Goal: Use online tool/utility: Utilize a website feature to perform a specific function

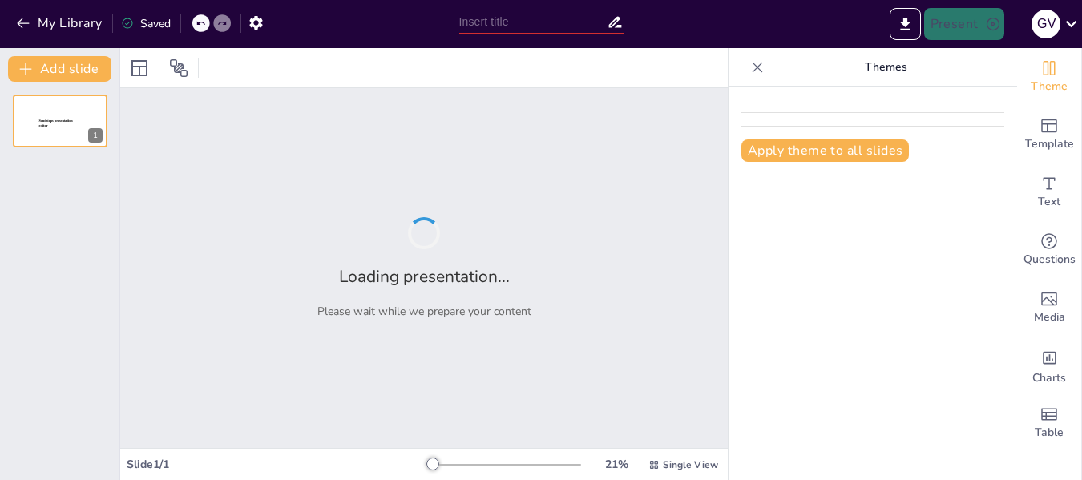
type input "Ciclo de Vida de los Activos Fijos: Desde la Adquisición hasta la Depreciación"
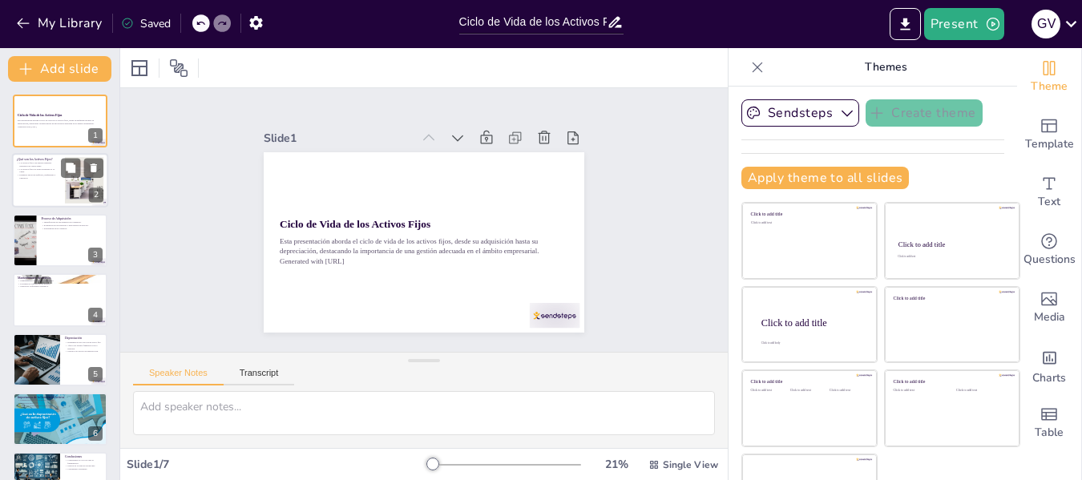
click at [22, 179] on div at bounding box center [60, 181] width 96 height 54
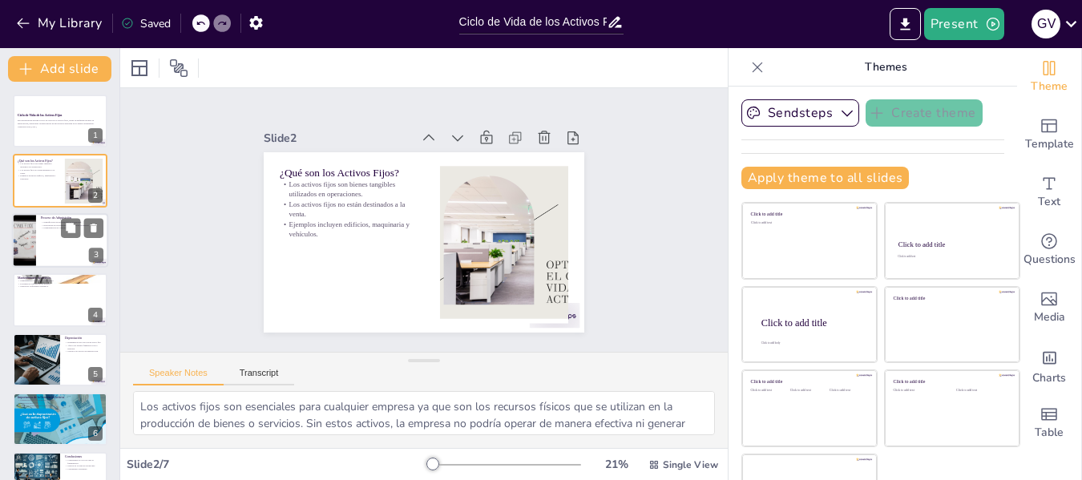
click at [37, 254] on div at bounding box center [60, 240] width 96 height 54
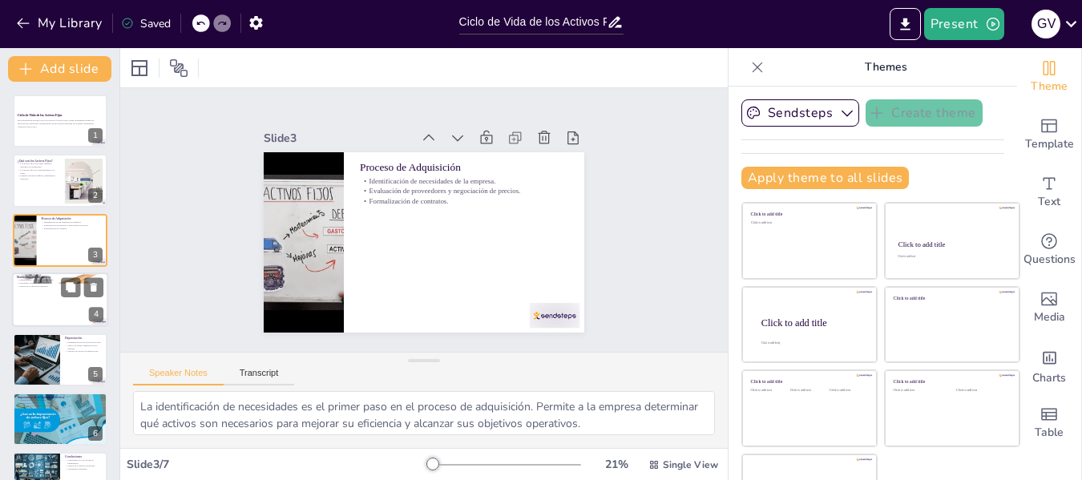
click at [44, 304] on div at bounding box center [60, 299] width 96 height 54
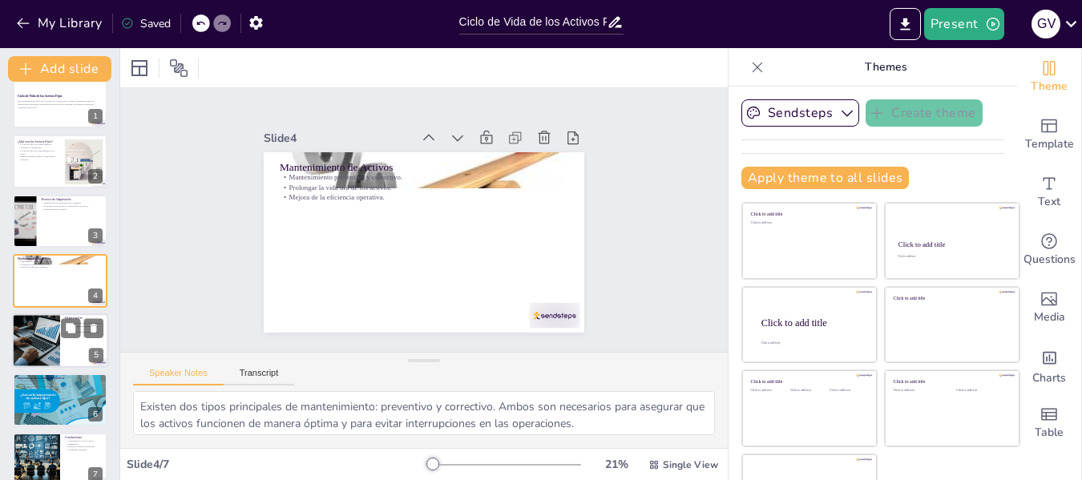
click at [44, 349] on div at bounding box center [36, 340] width 82 height 54
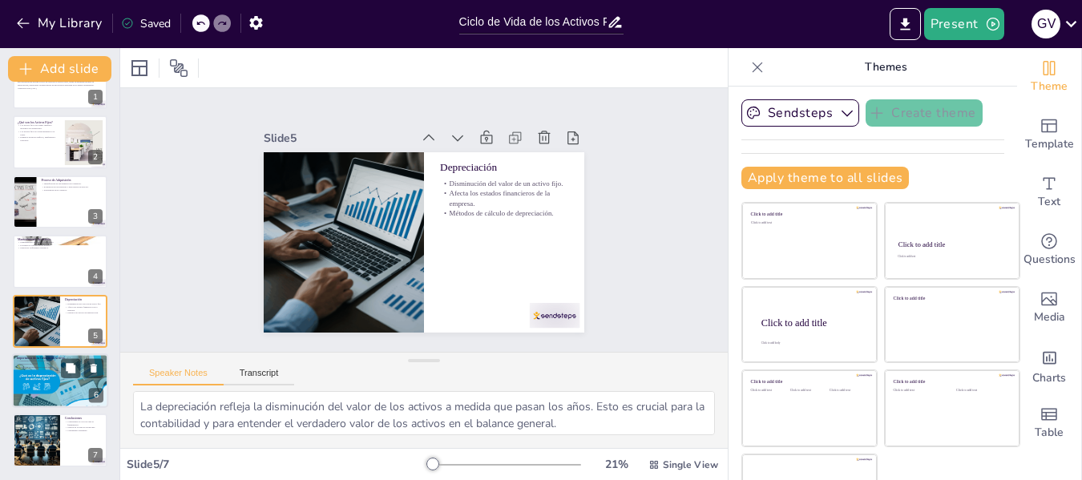
click at [52, 384] on div at bounding box center [60, 381] width 96 height 72
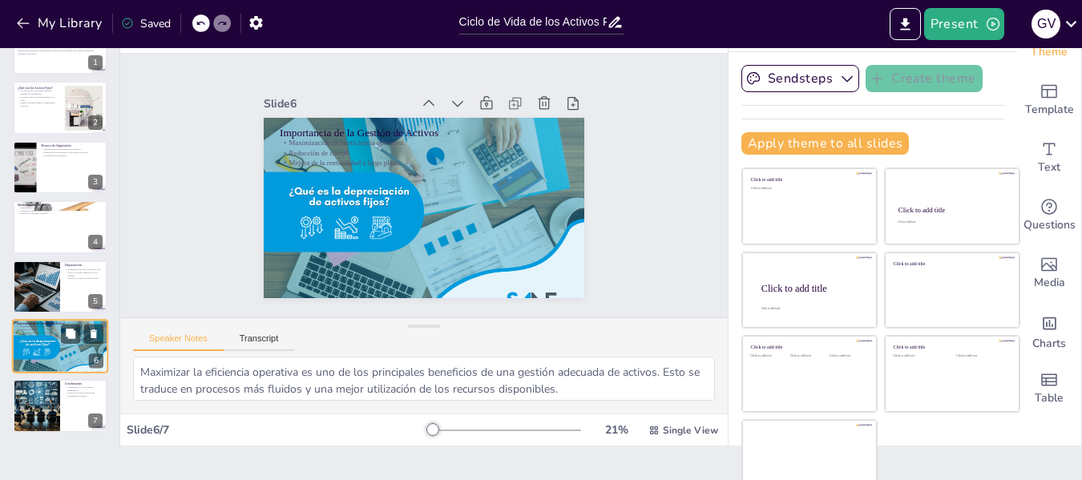
scroll to position [50, 0]
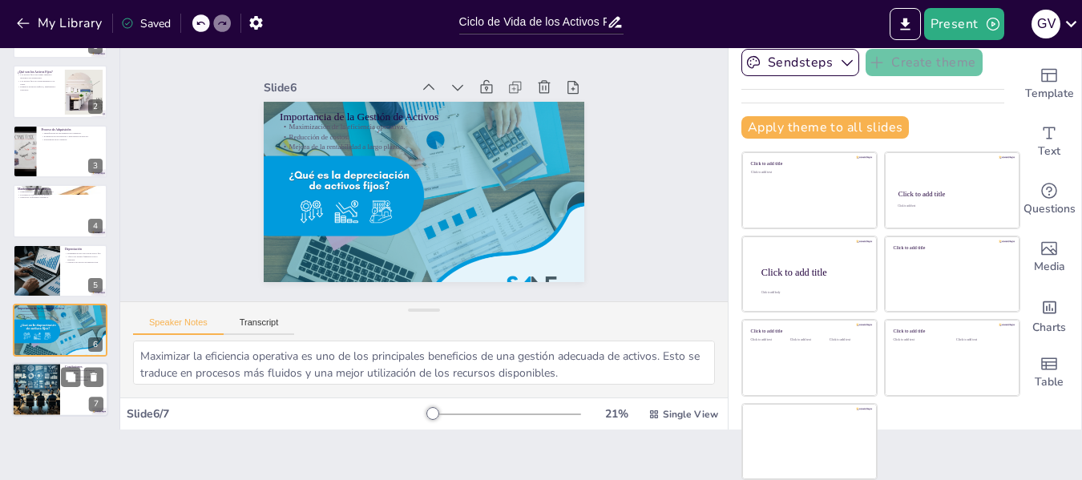
click at [55, 386] on div at bounding box center [36, 390] width 95 height 54
type textarea "La comprensión del ciclo de vida de los activos fijos es esencial para cualquie…"
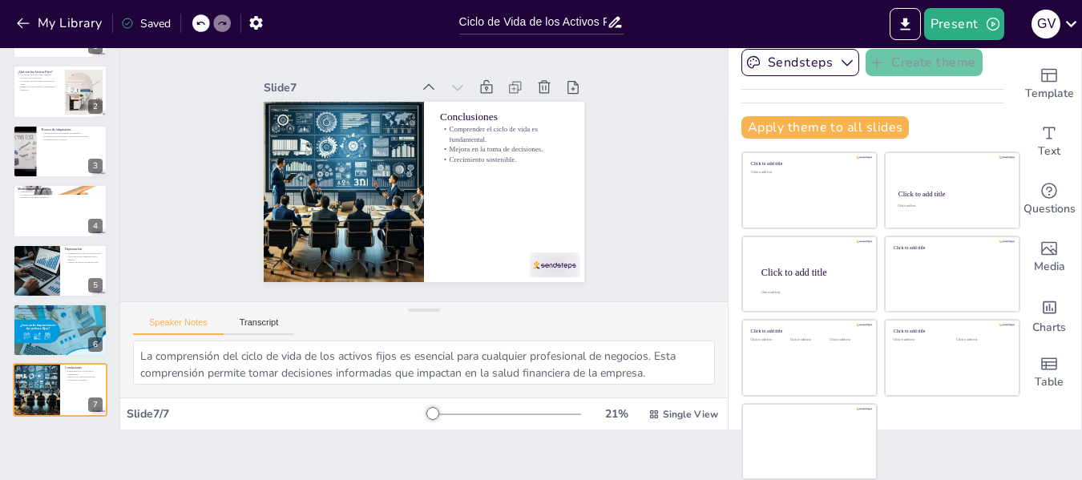
click at [527, 418] on div at bounding box center [504, 414] width 154 height 13
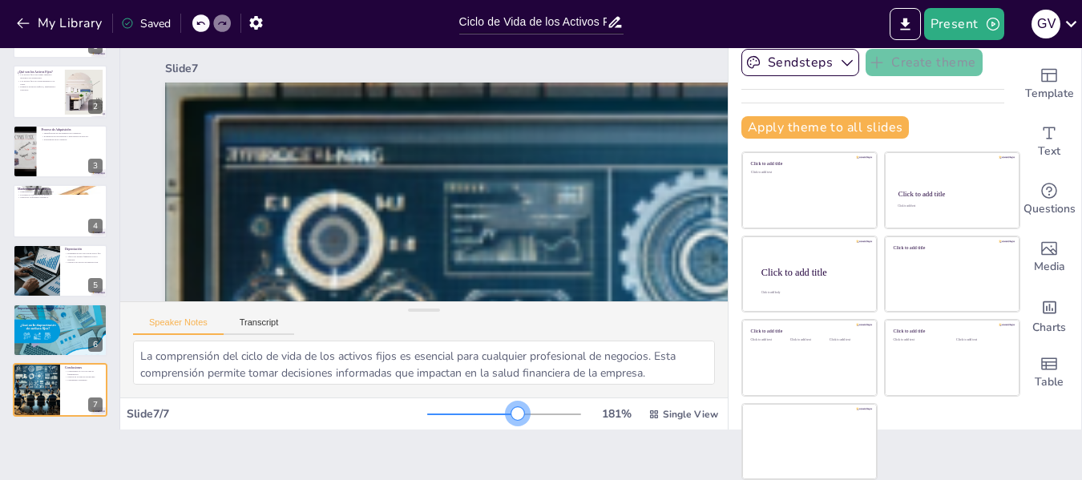
click at [495, 416] on div at bounding box center [504, 414] width 154 height 13
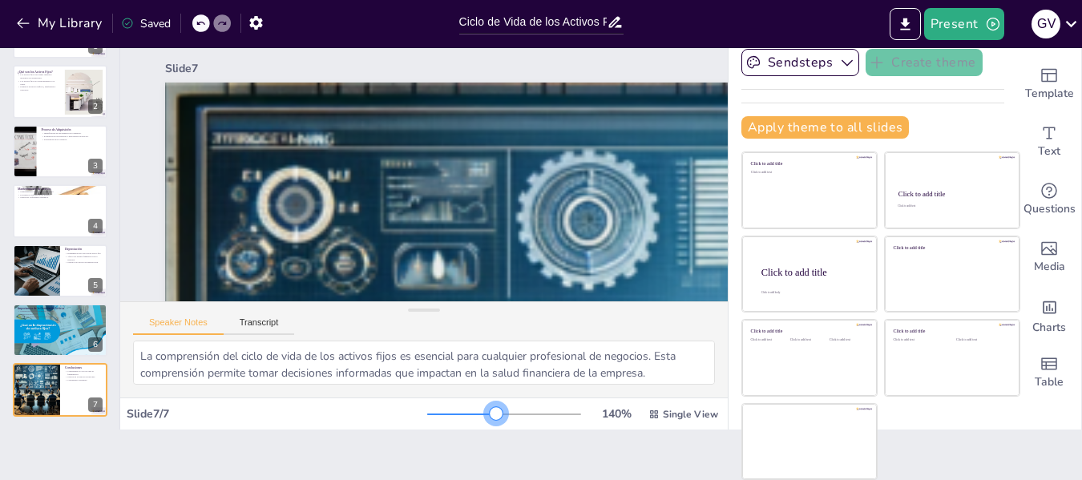
click at [473, 410] on div at bounding box center [504, 414] width 154 height 13
click at [457, 409] on div at bounding box center [504, 414] width 154 height 13
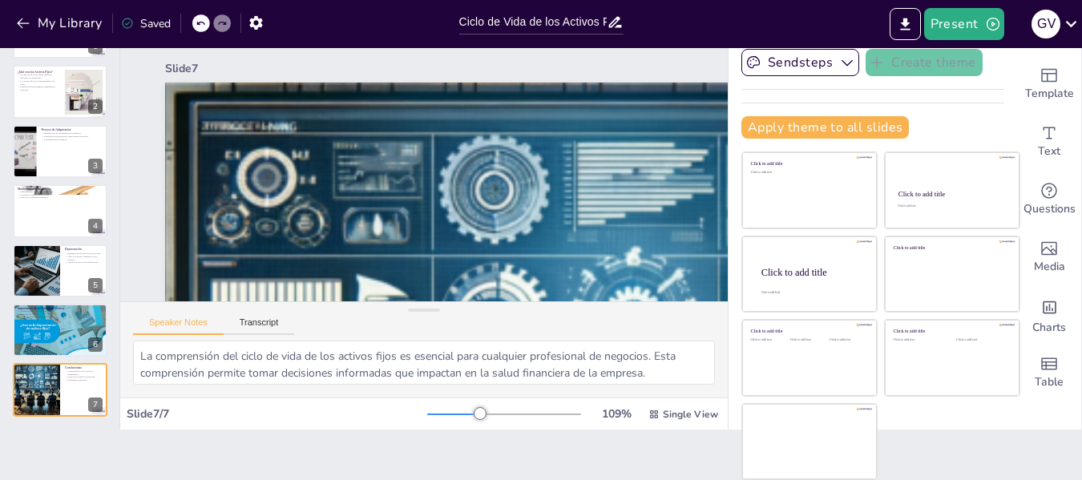
click at [447, 409] on div at bounding box center [504, 414] width 154 height 13
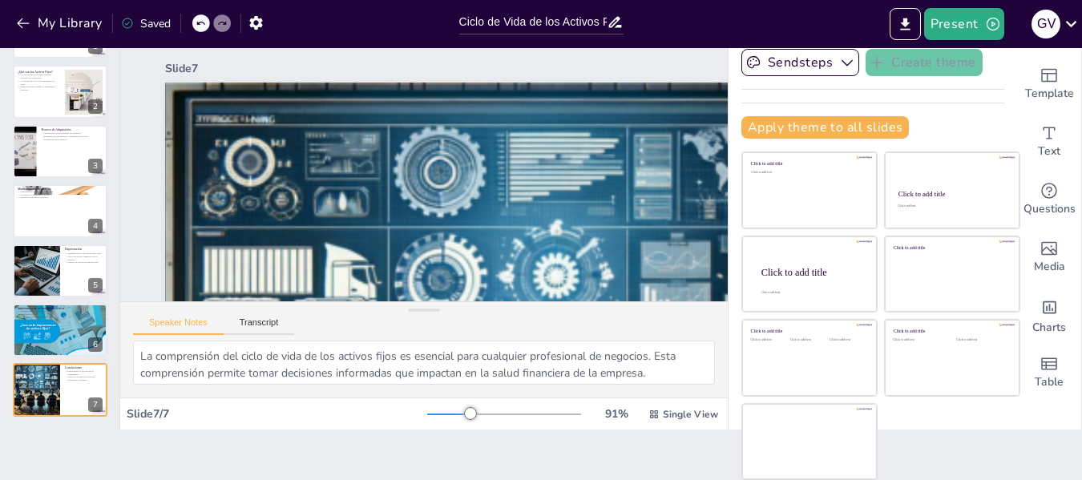
click at [437, 412] on div at bounding box center [504, 414] width 154 height 13
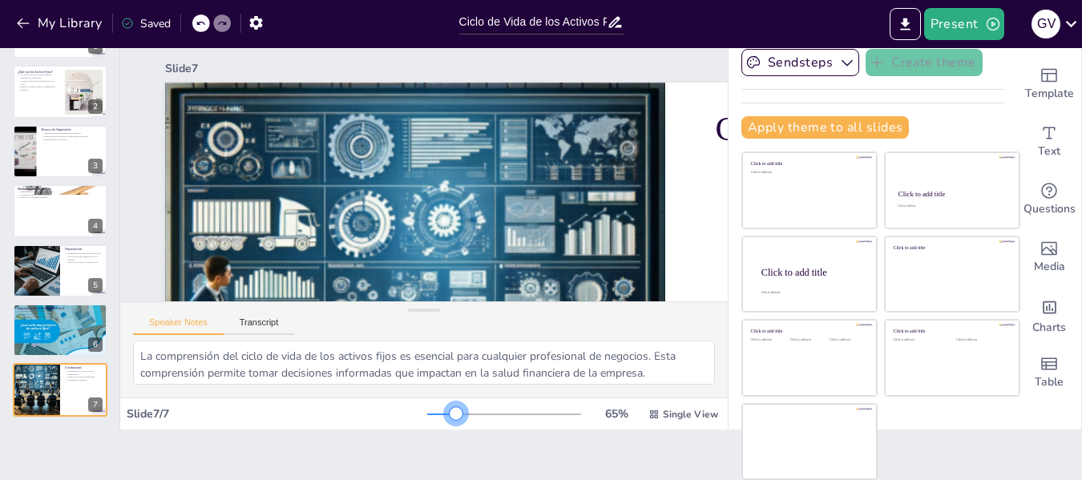
click at [449, 412] on div at bounding box center [455, 413] width 13 height 13
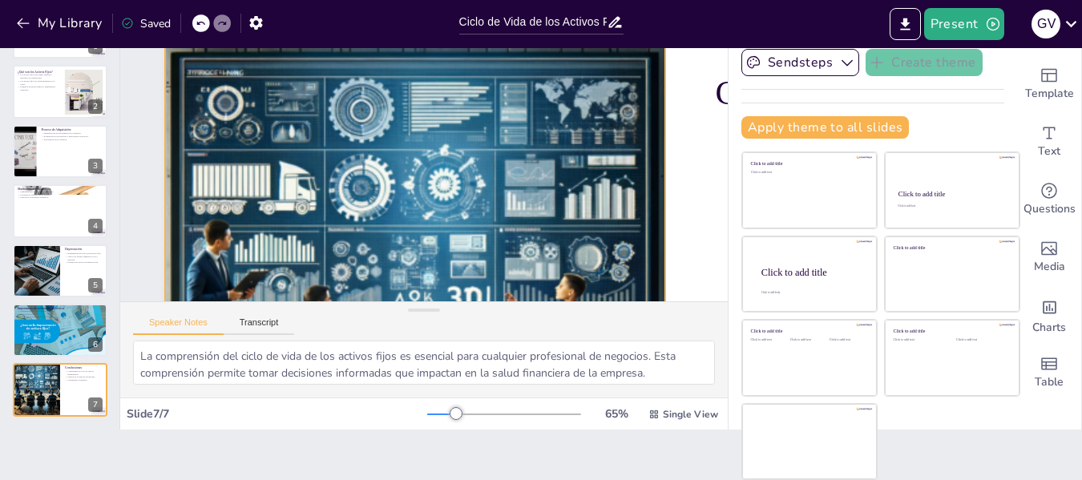
scroll to position [0, 0]
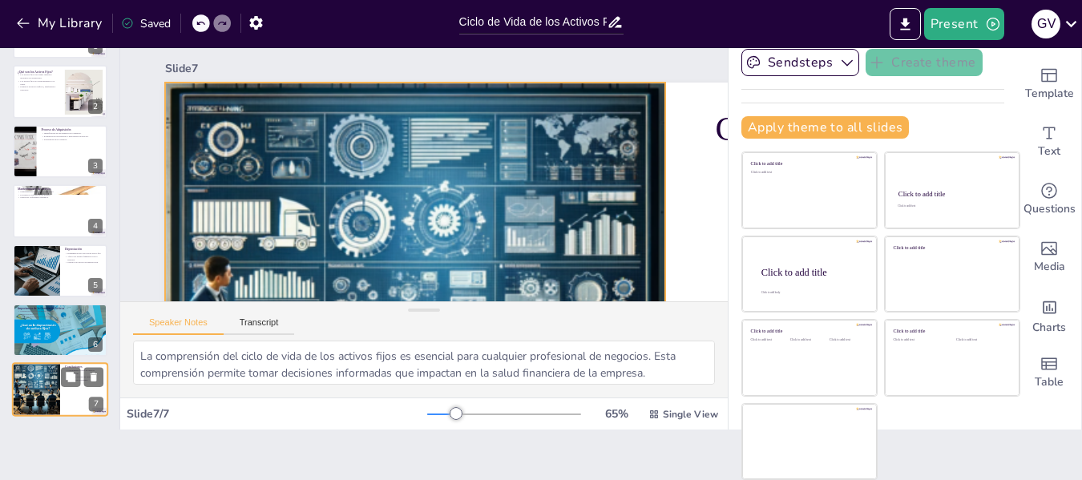
click at [38, 393] on div at bounding box center [36, 390] width 95 height 54
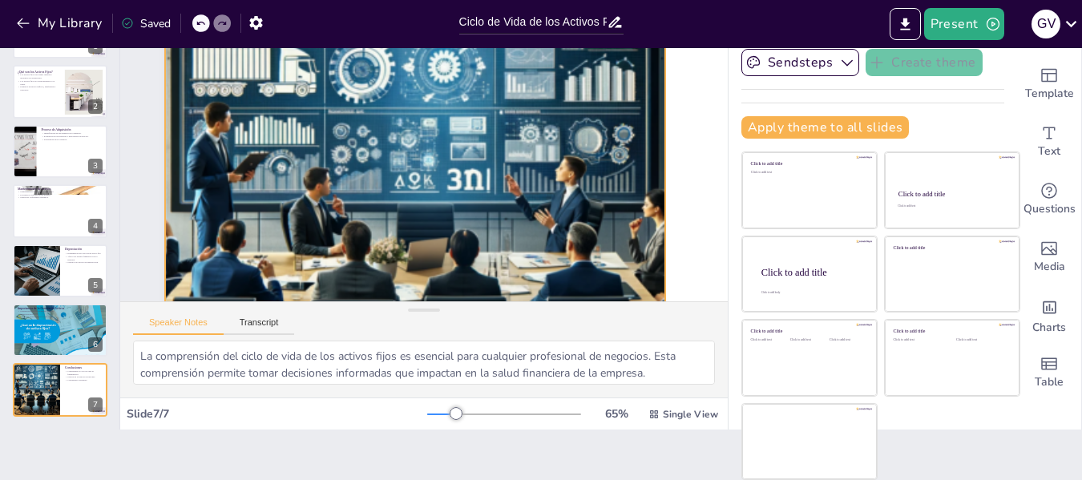
scroll to position [160, 0]
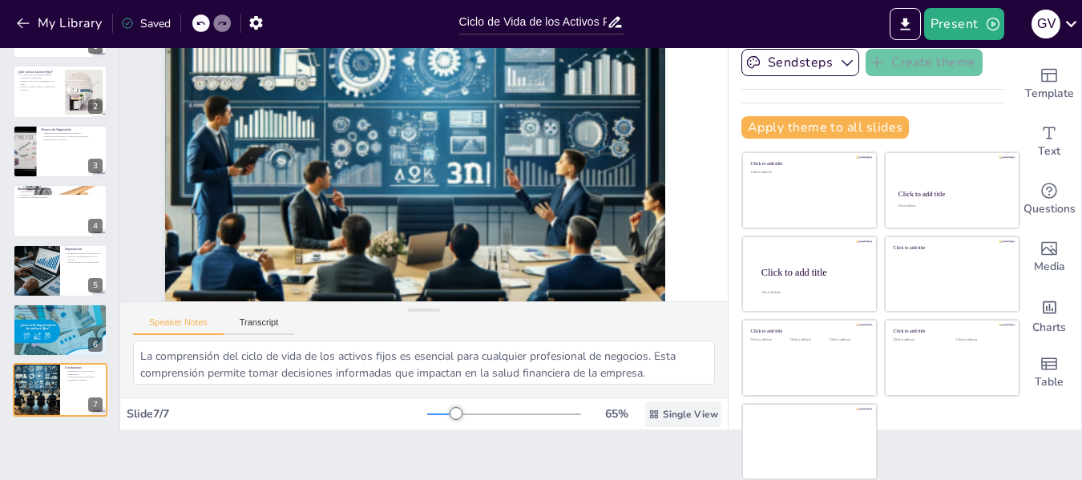
click at [663, 411] on span "Single View" at bounding box center [690, 414] width 55 height 13
click at [663, 453] on div "Document fonts Akatab Recently used Mulish Popular fonts Fonts Add slide Ciclo …" at bounding box center [541, 264] width 1082 height 432
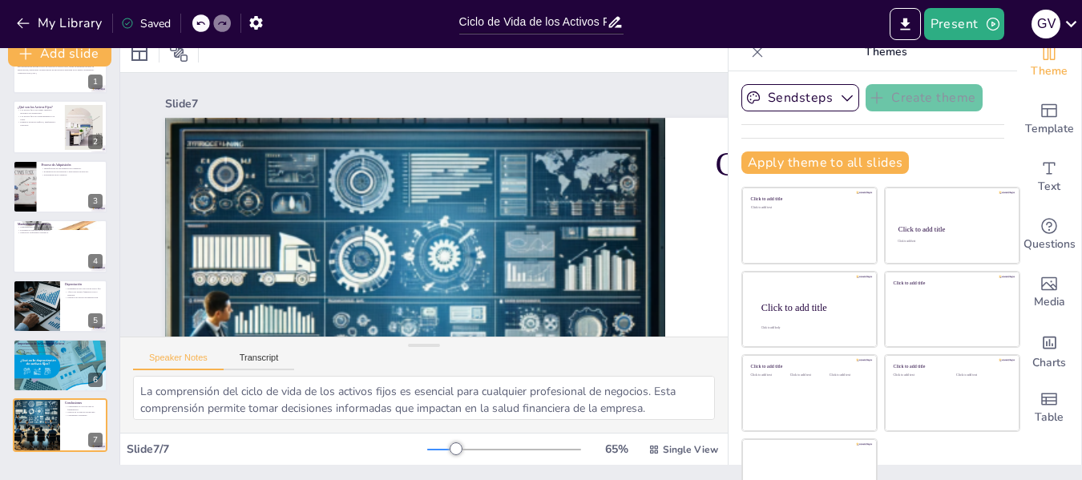
scroll to position [0, 0]
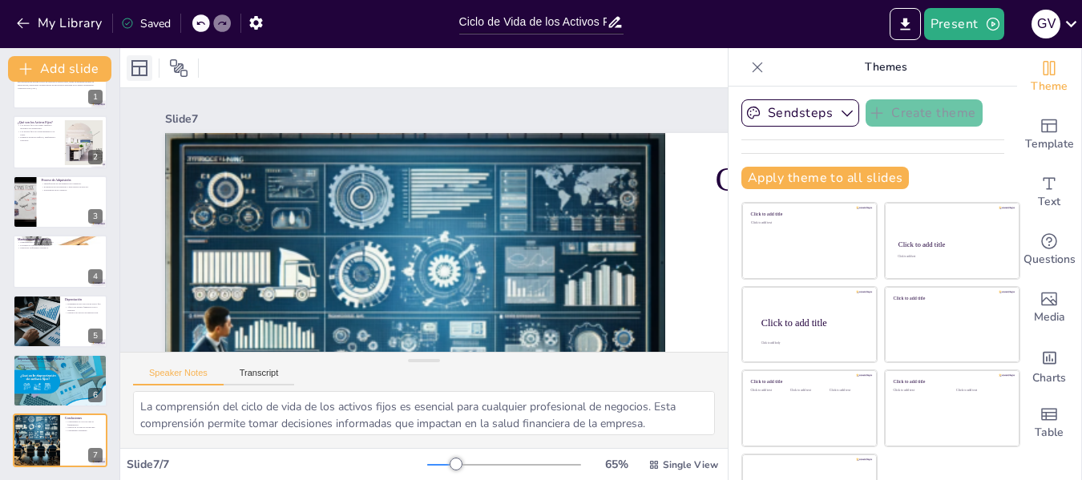
click at [137, 68] on icon at bounding box center [139, 67] width 19 height 19
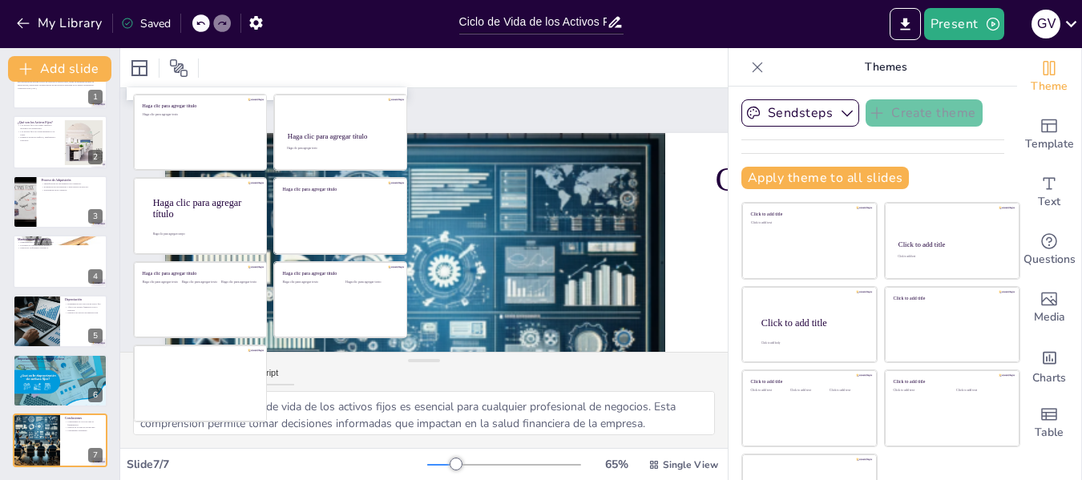
click at [287, 66] on div at bounding box center [423, 67] width 607 height 39
